Goal: Information Seeking & Learning: Check status

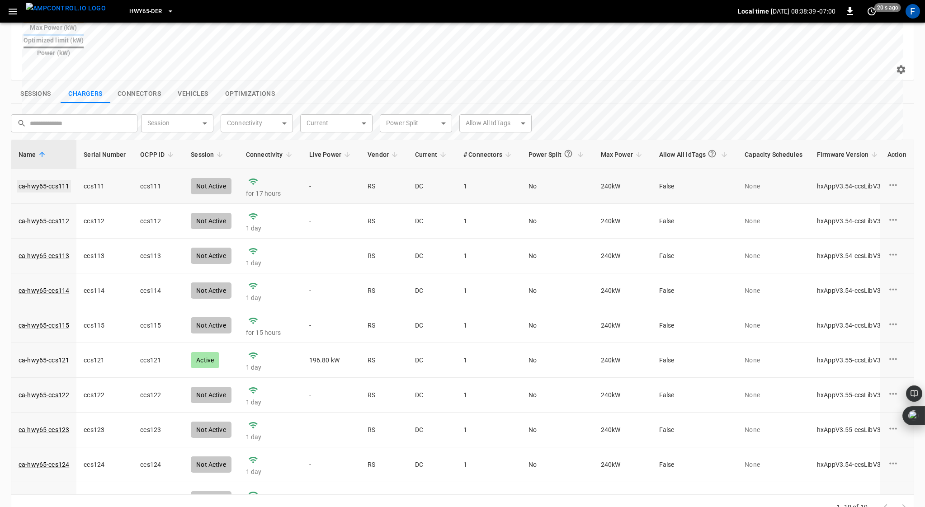
click at [37, 180] on link "ca-hwy65-ccs111" at bounding box center [44, 186] width 54 height 13
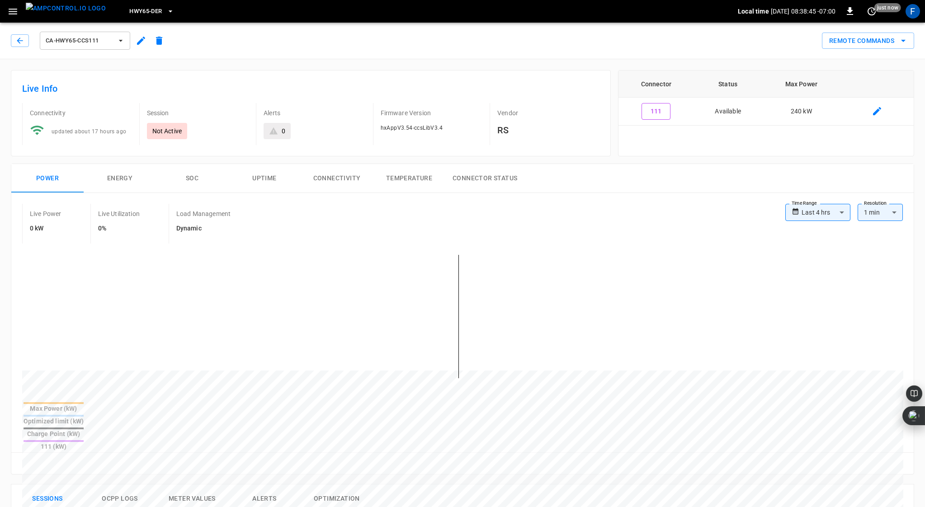
click at [843, 209] on body "**********" at bounding box center [462, 471] width 925 height 943
click at [806, 249] on li "Last 24 hrs" at bounding box center [818, 247] width 65 height 15
type input "**********"
click at [680, 138] on div "Connector Status Max Power 111 Available 240 kW" at bounding box center [766, 113] width 296 height 86
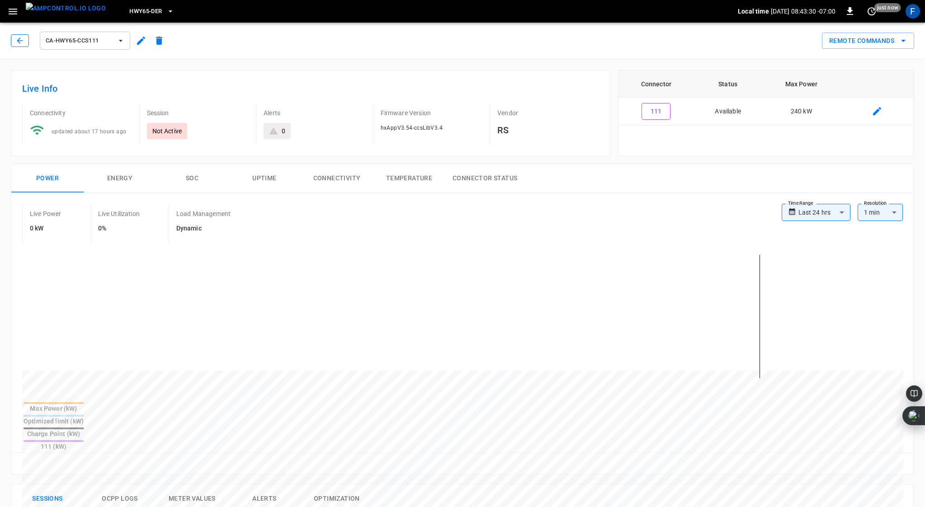
click at [18, 36] on icon "button" at bounding box center [19, 40] width 9 height 9
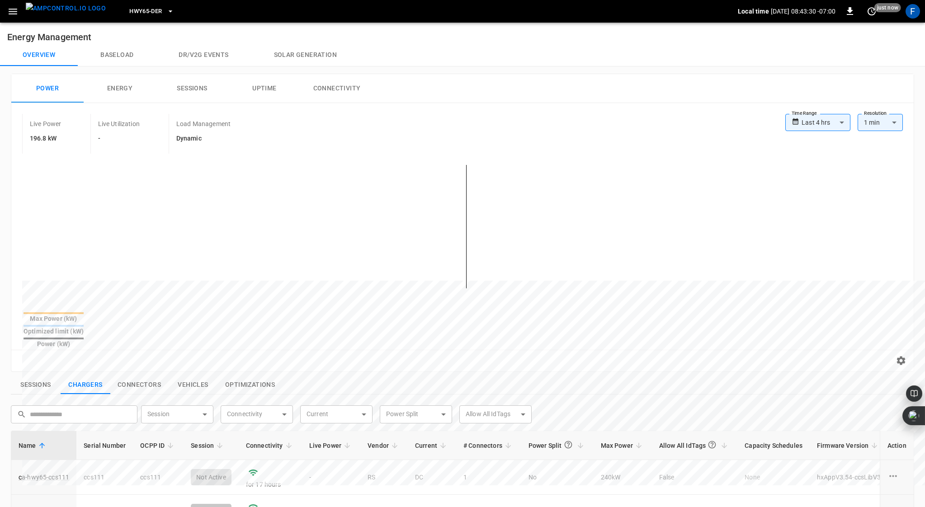
scroll to position [270, 0]
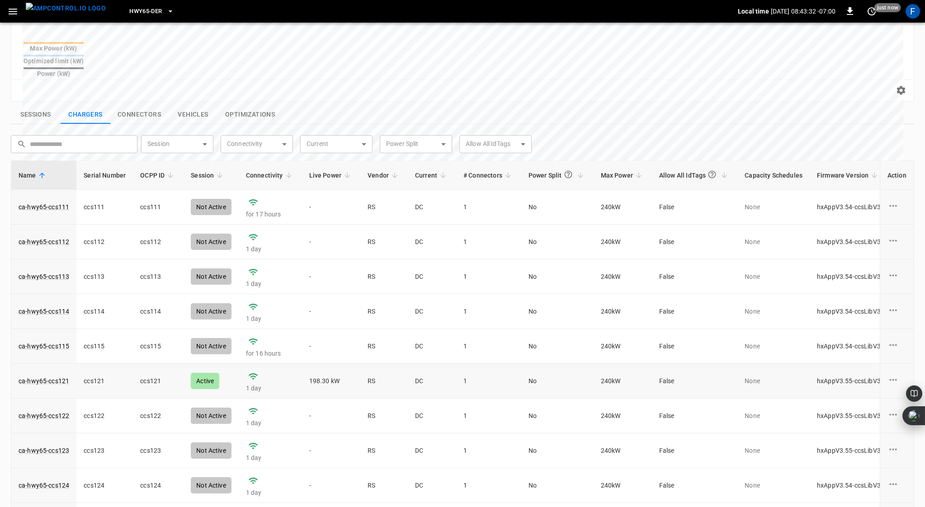
click at [35, 364] on td "ca-hwy65-ccs121" at bounding box center [43, 381] width 65 height 35
click at [36, 375] on link "ca-hwy65-ccs121" at bounding box center [44, 381] width 54 height 13
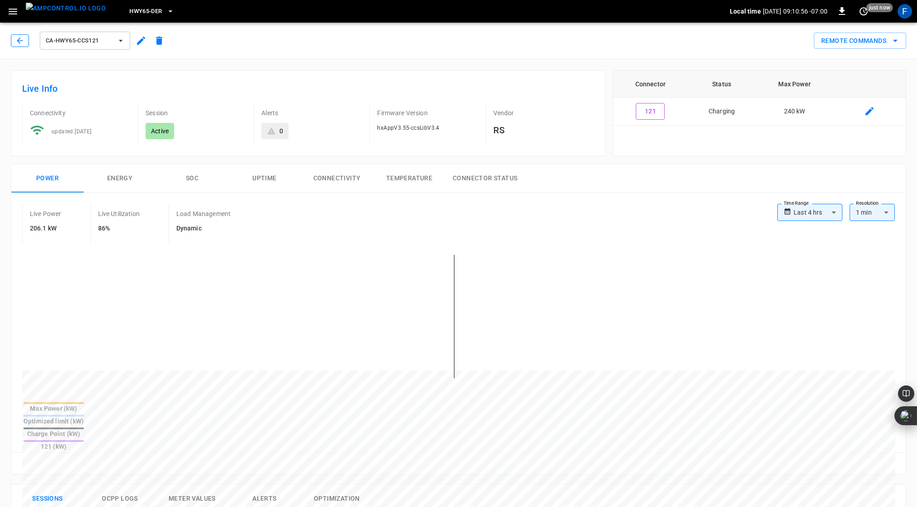
click at [20, 38] on icon "button" at bounding box center [19, 40] width 9 height 9
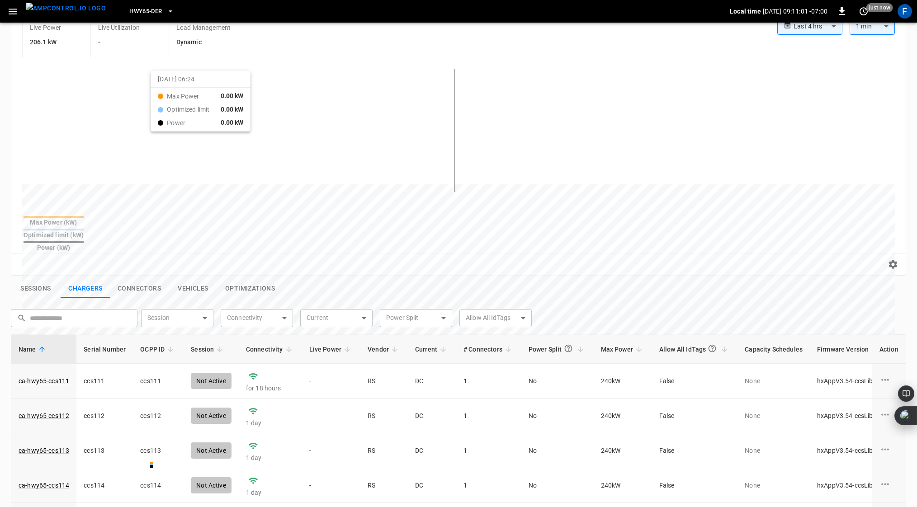
scroll to position [291, 0]
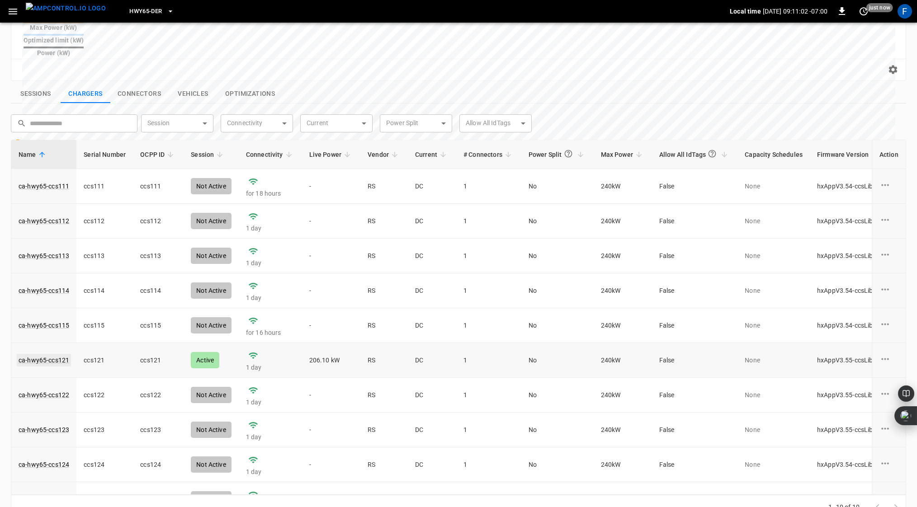
click at [51, 354] on link "ca-hwy65-ccs121" at bounding box center [44, 360] width 54 height 13
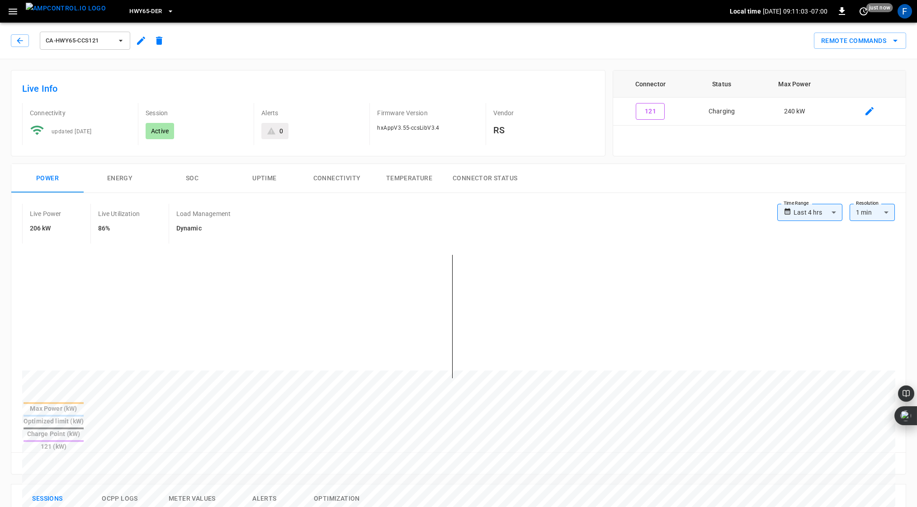
click at [191, 173] on button "SOC" at bounding box center [192, 178] width 72 height 29
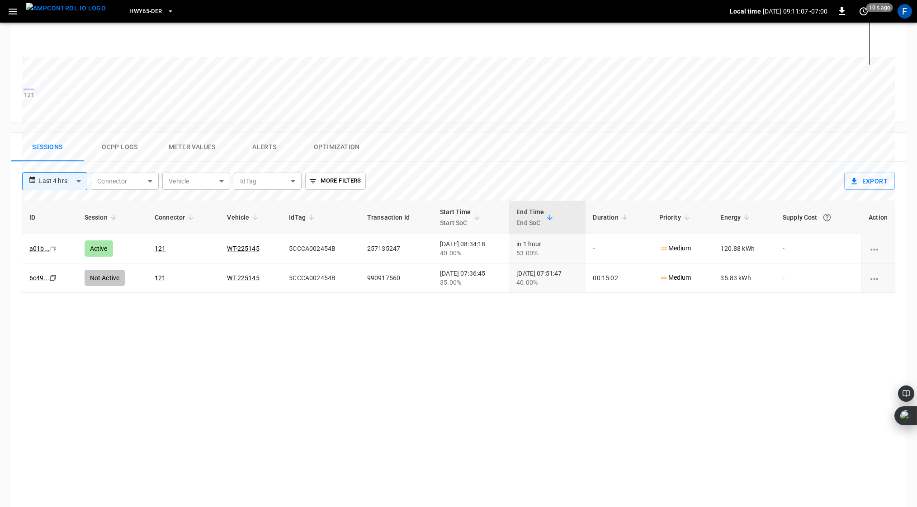
scroll to position [165, 0]
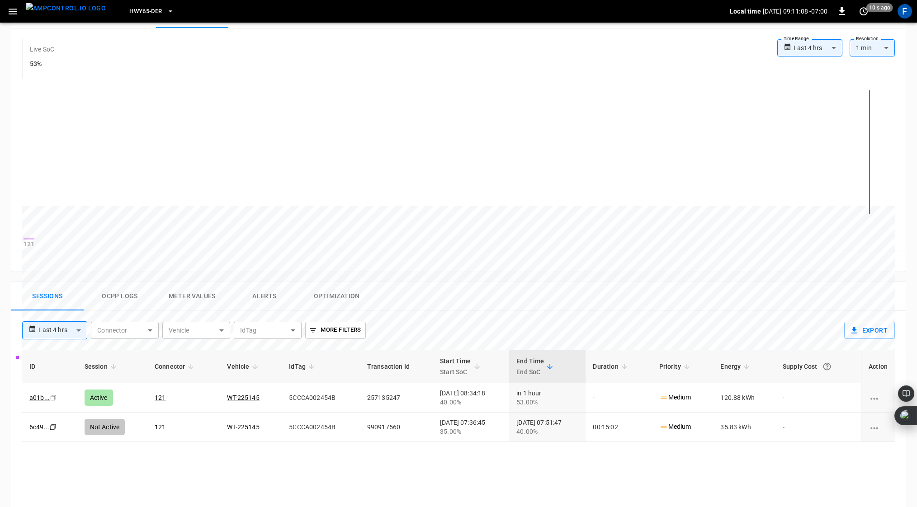
click at [118, 305] on button "Ocpp logs" at bounding box center [120, 296] width 72 height 29
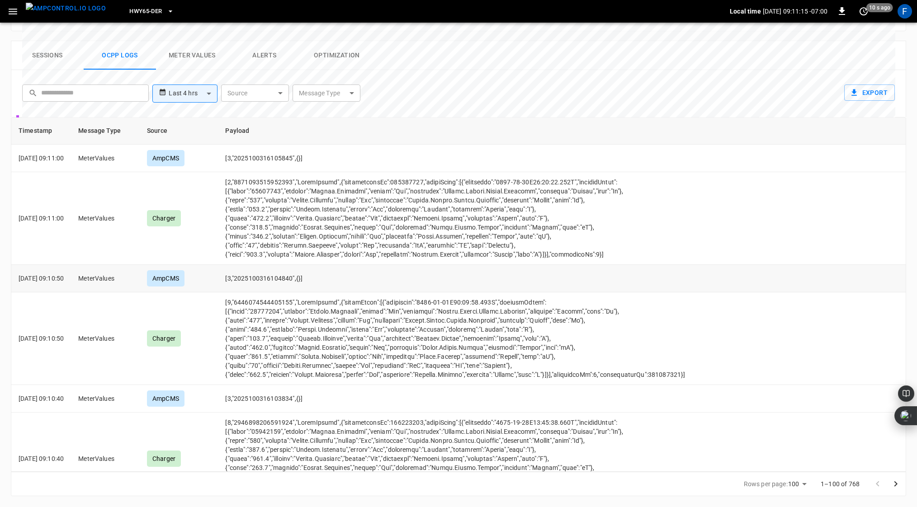
scroll to position [0, 0]
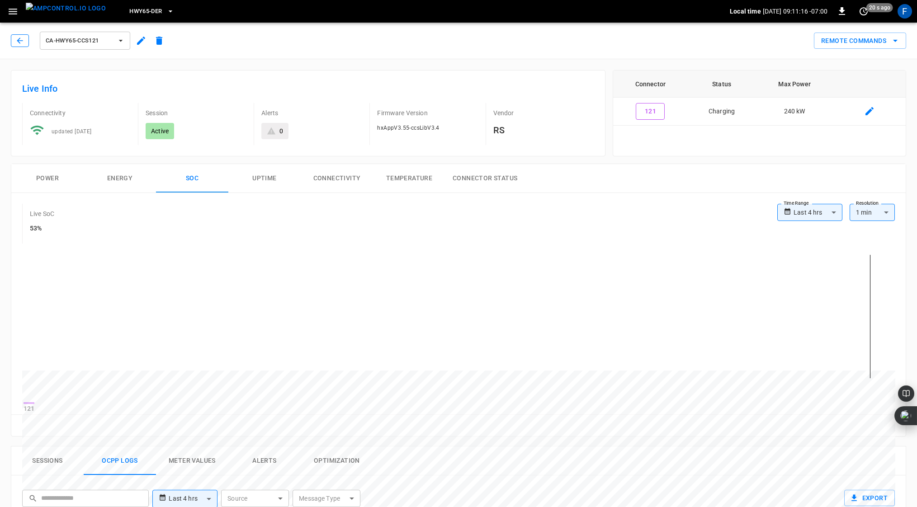
click at [24, 39] on icon "button" at bounding box center [19, 40] width 9 height 9
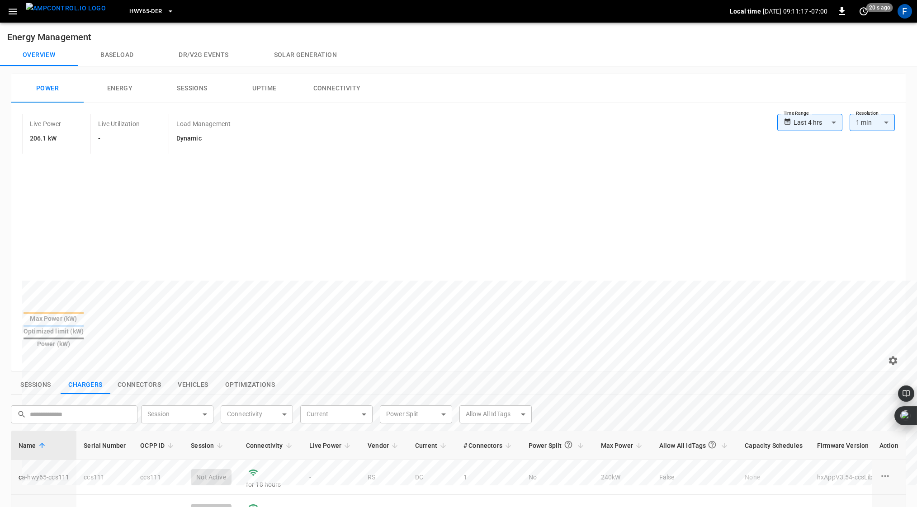
scroll to position [291, 0]
